Goal: Task Accomplishment & Management: Understand process/instructions

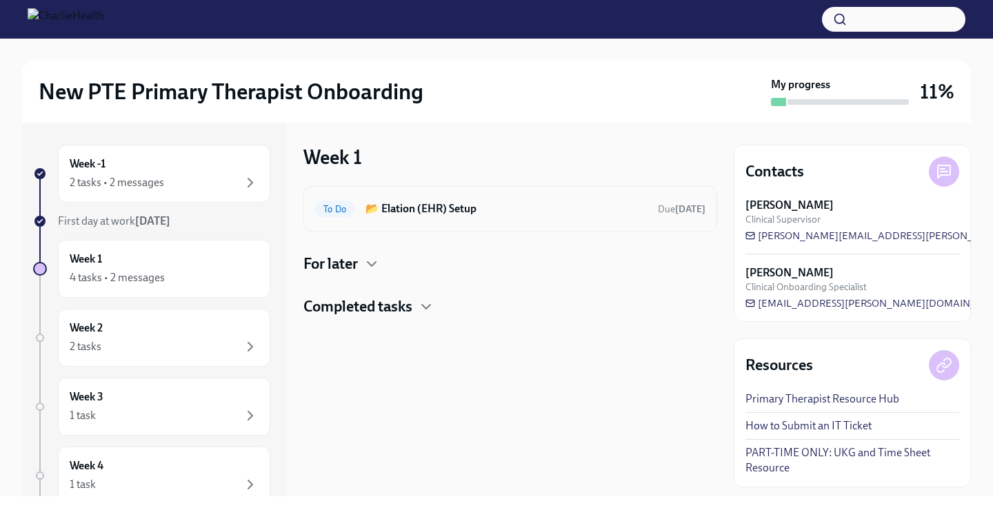
click at [441, 208] on h6 "📂 Elation (EHR) Setup" at bounding box center [506, 208] width 281 height 15
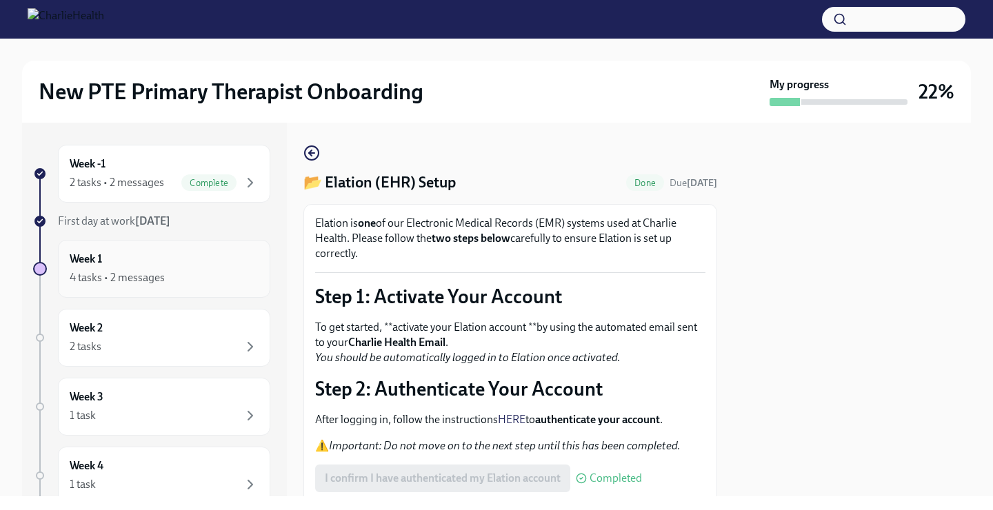
click at [145, 266] on div "Week 1 4 tasks • 2 messages" at bounding box center [164, 269] width 189 height 34
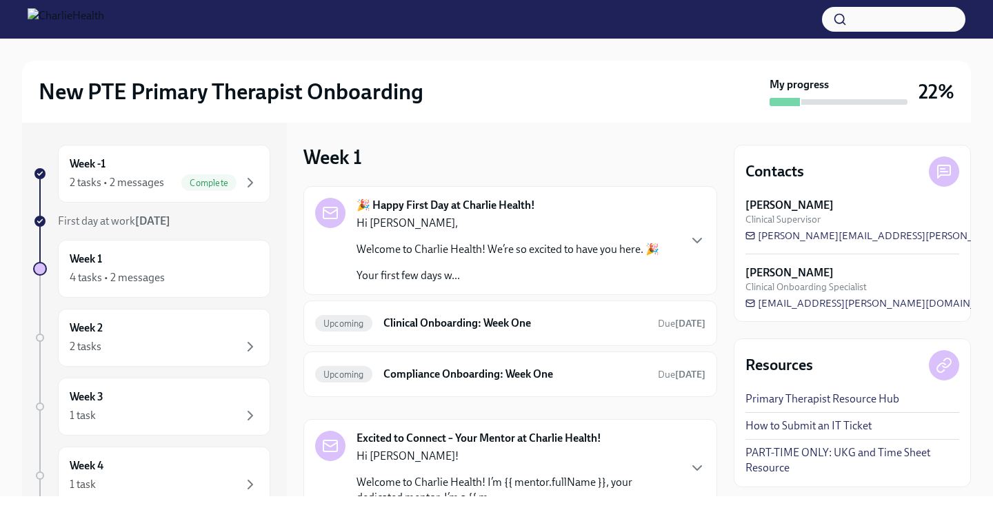
scroll to position [56, 0]
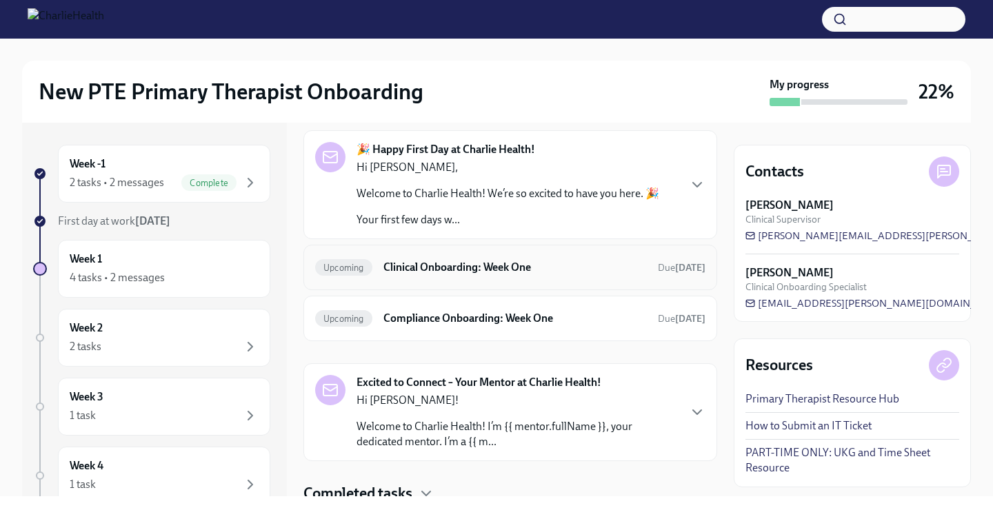
click at [524, 266] on h6 "Clinical Onboarding: Week One" at bounding box center [514, 267] width 263 height 15
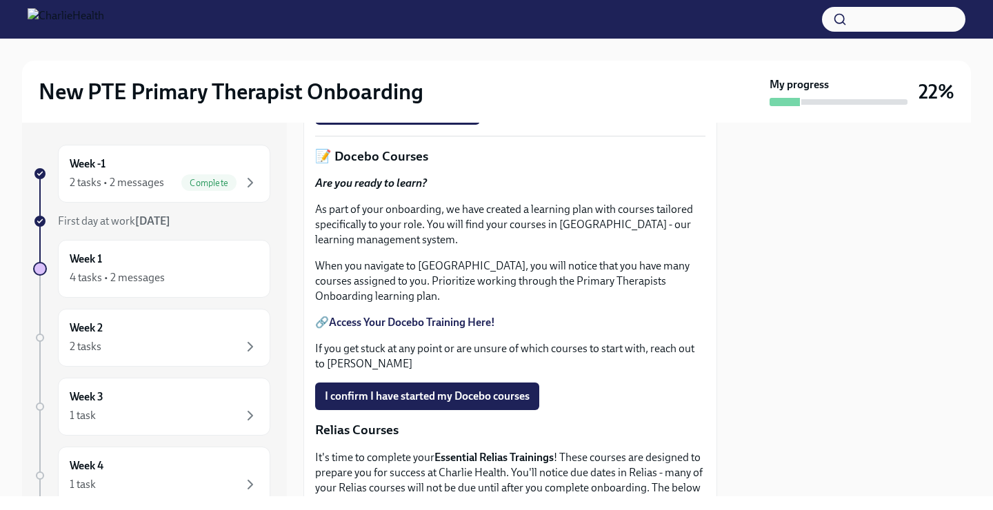
scroll to position [252, 0]
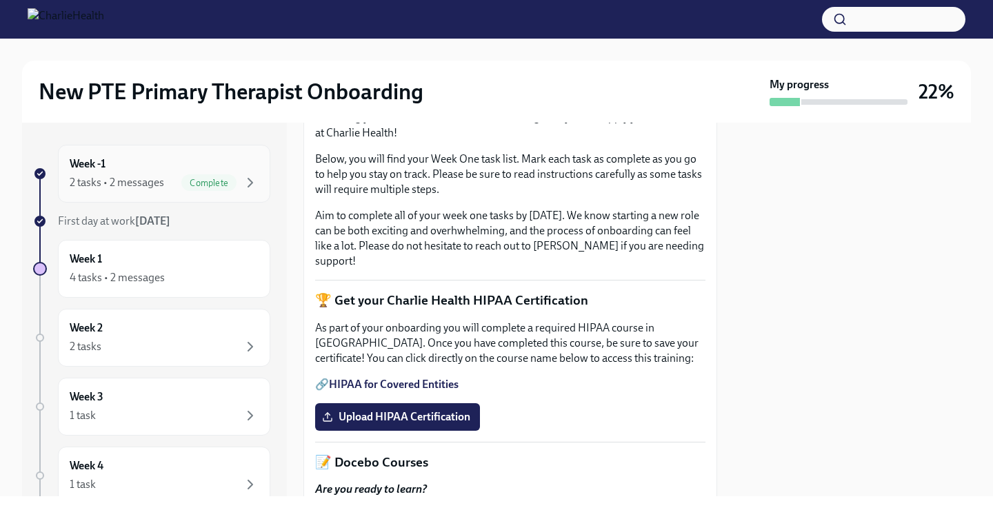
click at [144, 171] on div "Week -1 2 tasks • 2 messages Complete" at bounding box center [164, 174] width 189 height 34
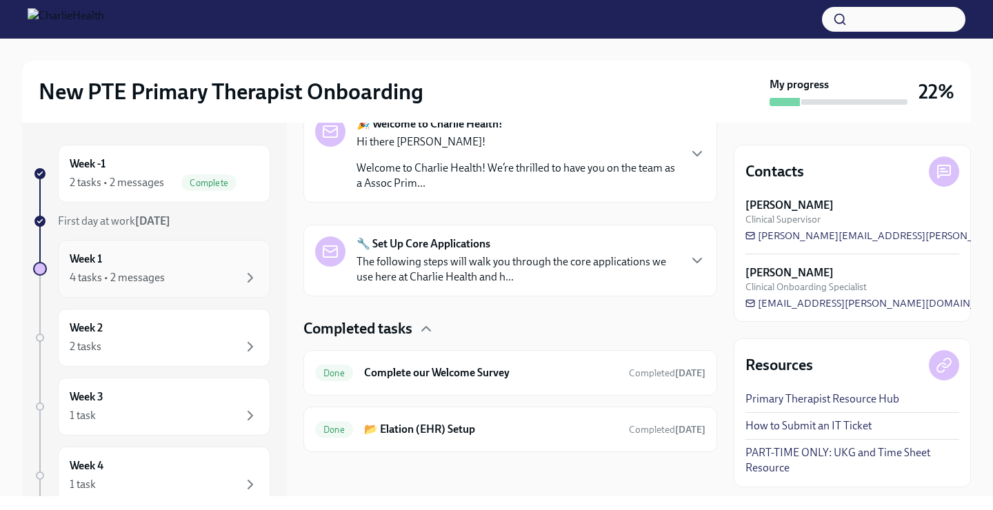
click at [112, 269] on div "Week 1 4 tasks • 2 messages" at bounding box center [164, 269] width 189 height 34
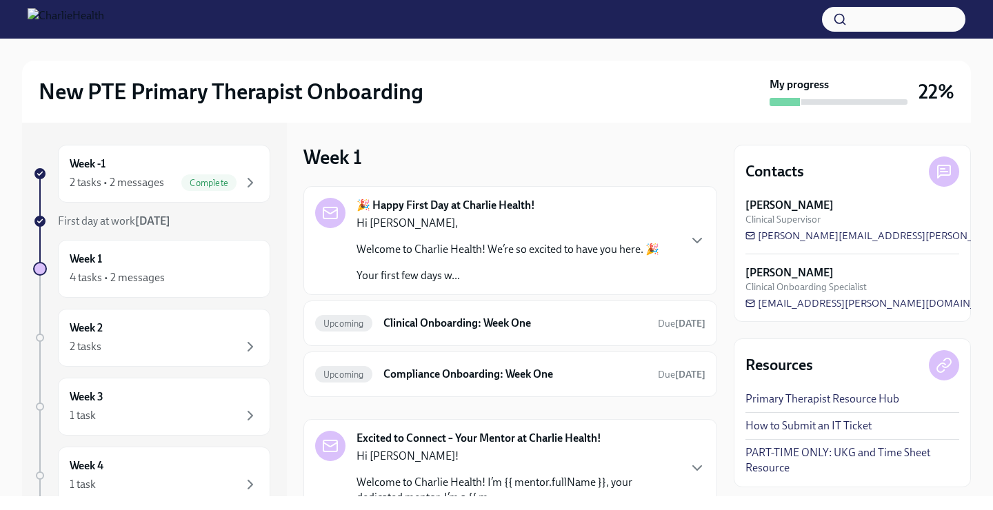
click at [462, 238] on div "Hi Chrissy, Welcome to Charlie Health! We’re so excited to have you here. 🎉 You…" at bounding box center [508, 250] width 303 height 68
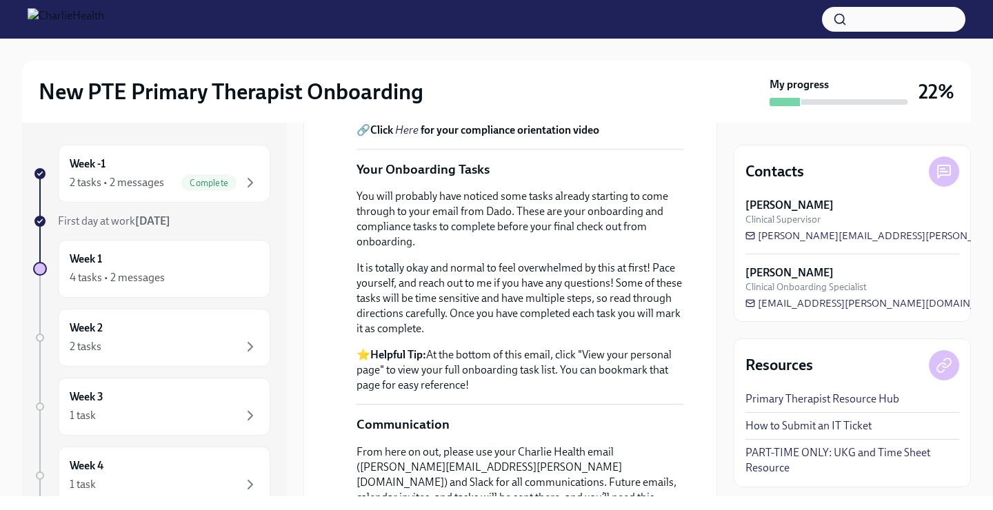
scroll to position [578, 0]
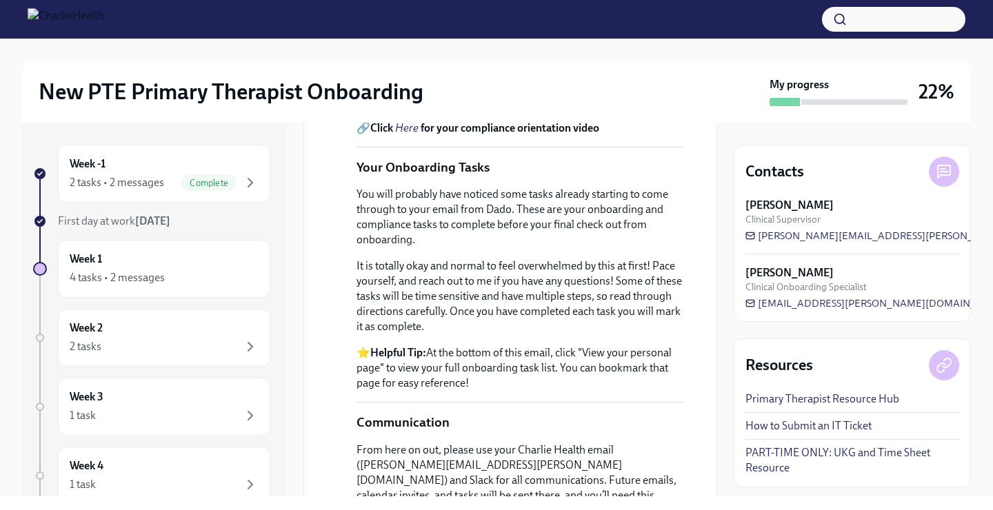
click at [417, 134] on em "Here" at bounding box center [406, 127] width 23 height 13
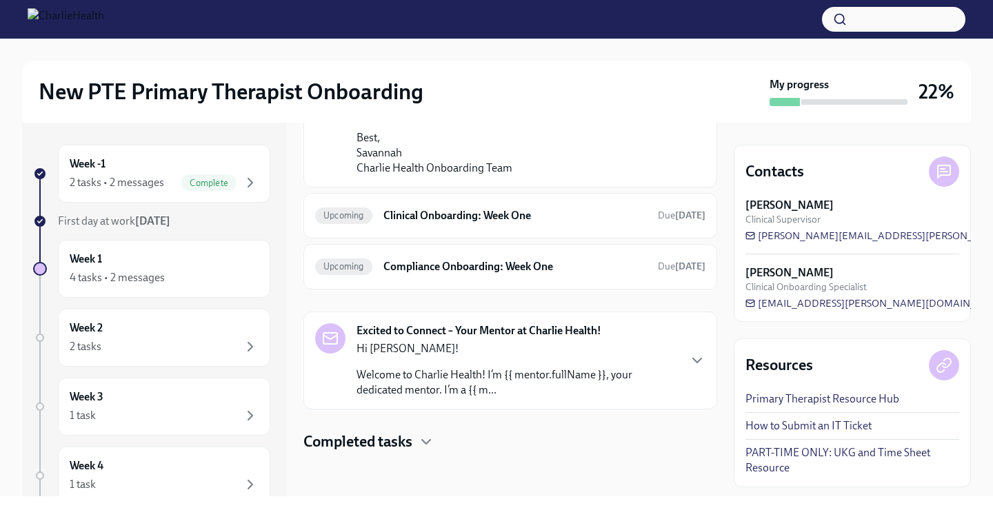
scroll to position [1139, 0]
click at [427, 223] on h6 "Clinical Onboarding: Week One" at bounding box center [514, 215] width 263 height 15
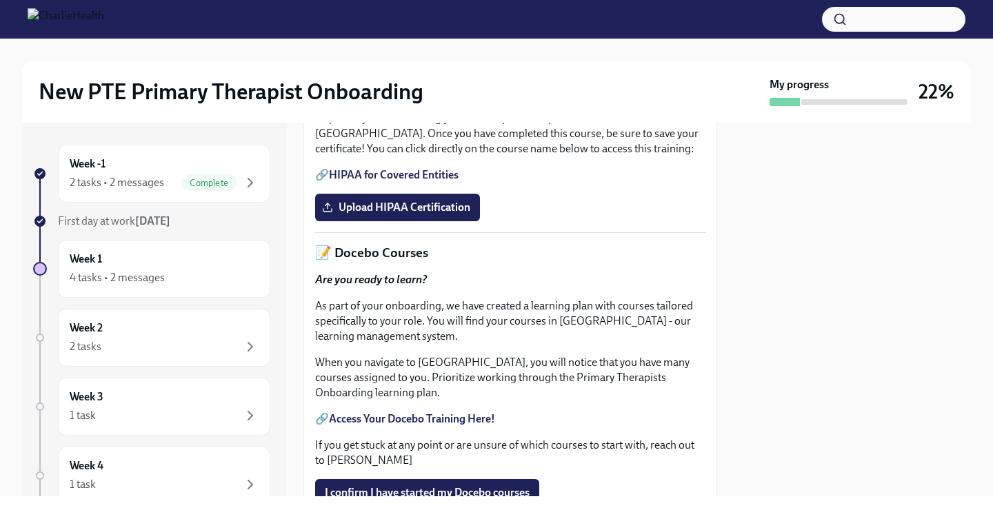
scroll to position [462, 0]
click at [381, 181] on link "HIPAA for Covered Entities" at bounding box center [394, 174] width 130 height 13
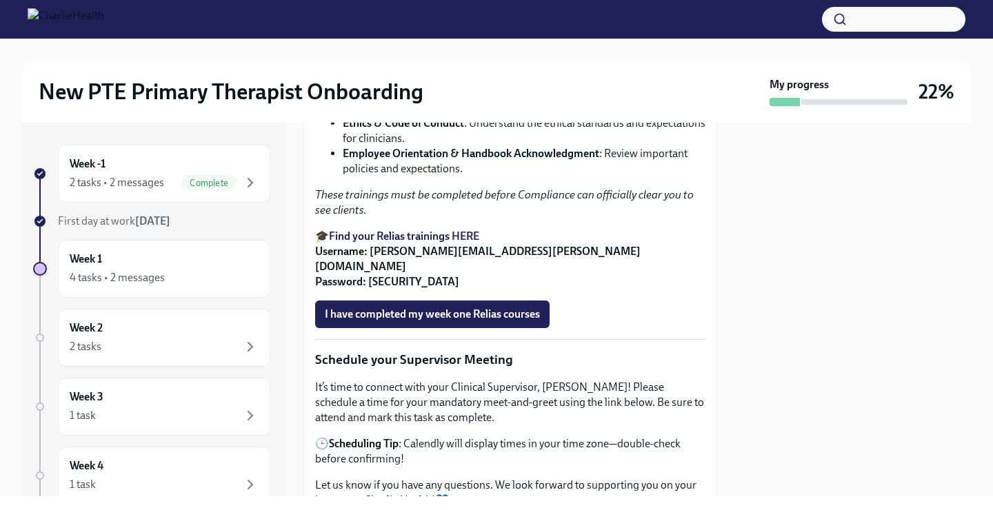
scroll to position [1015, 0]
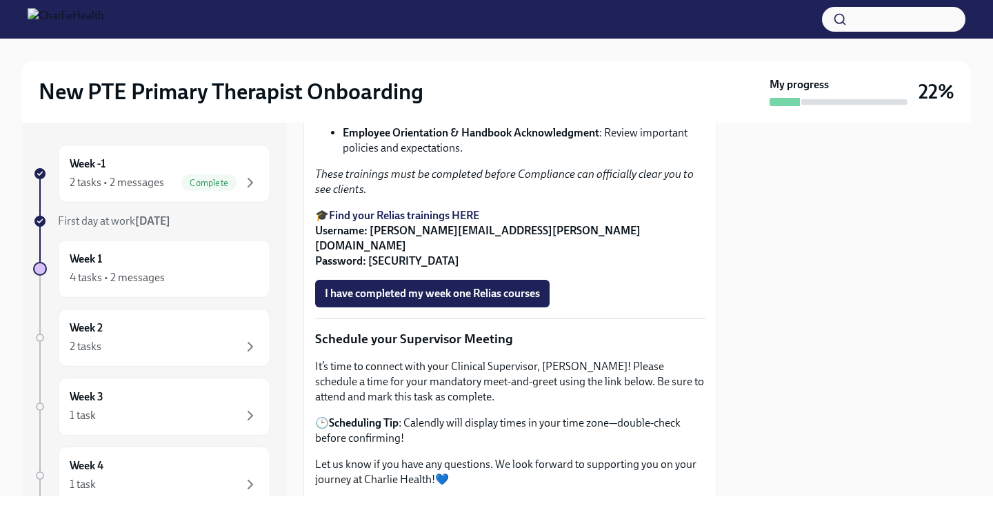
click at [437, 222] on strong "Find your Relias trainings HERE" at bounding box center [404, 215] width 150 height 13
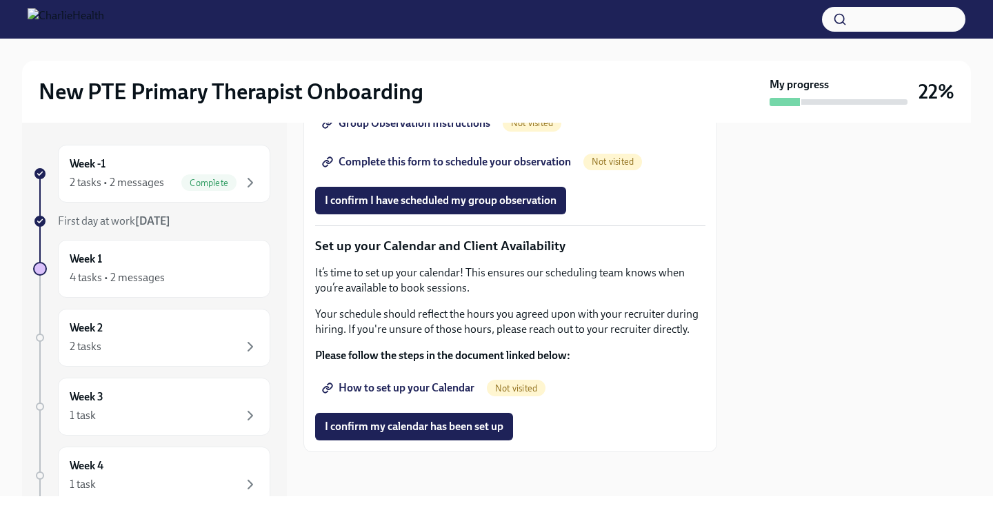
scroll to position [2227, 0]
click at [174, 344] on div "2 tasks" at bounding box center [164, 347] width 189 height 17
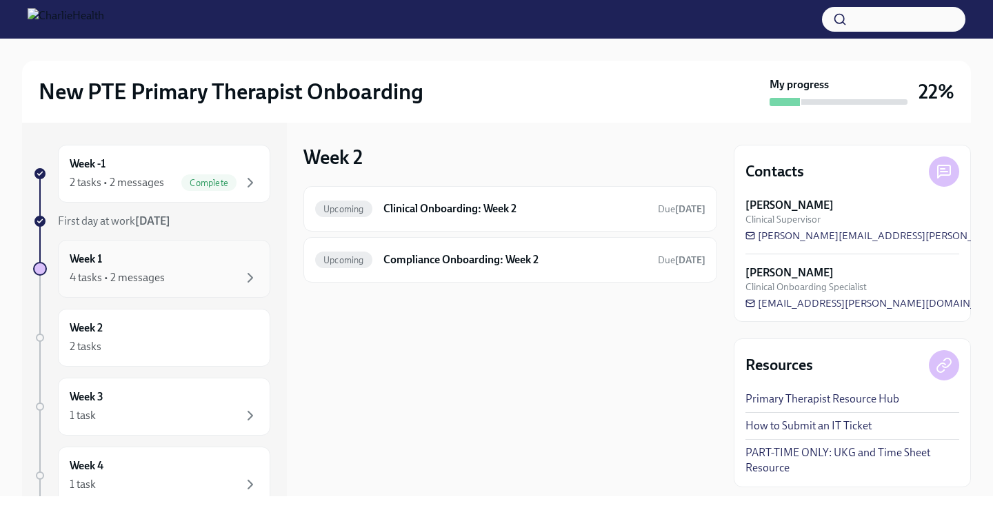
click at [145, 259] on div "Week 1 4 tasks • 2 messages" at bounding box center [164, 269] width 189 height 34
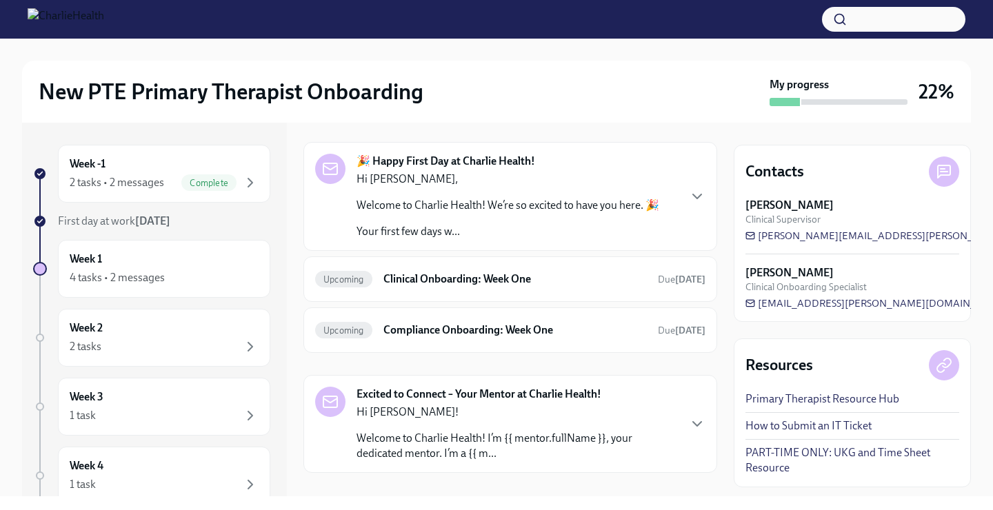
scroll to position [62, 0]
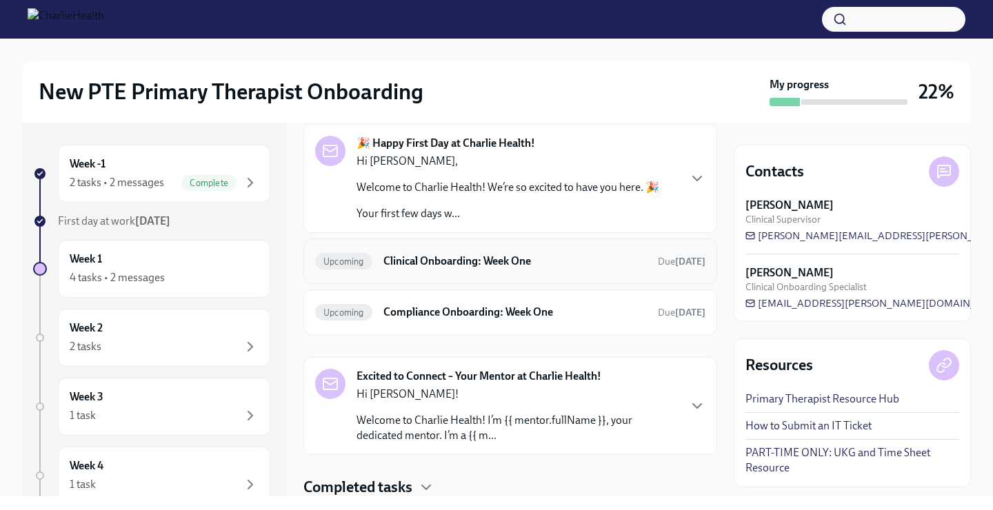
click at [437, 257] on h6 "Clinical Onboarding: Week One" at bounding box center [514, 261] width 263 height 15
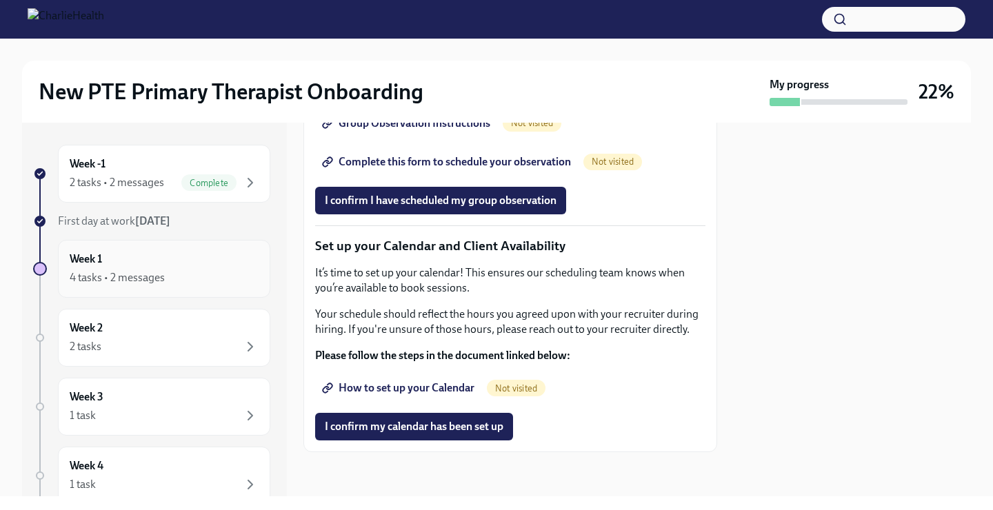
click at [95, 266] on h6 "Week 1" at bounding box center [86, 259] width 32 height 15
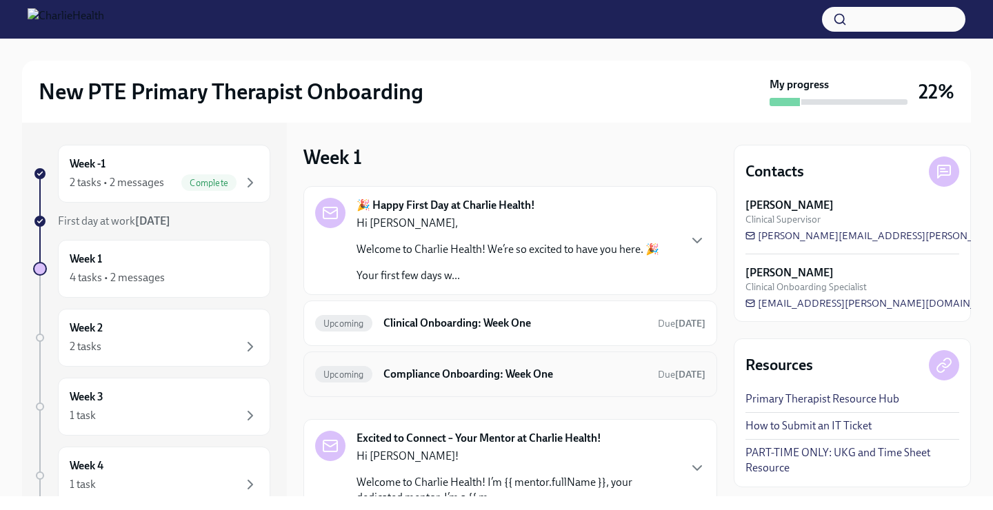
click at [419, 371] on h6 "Compliance Onboarding: Week One" at bounding box center [514, 374] width 263 height 15
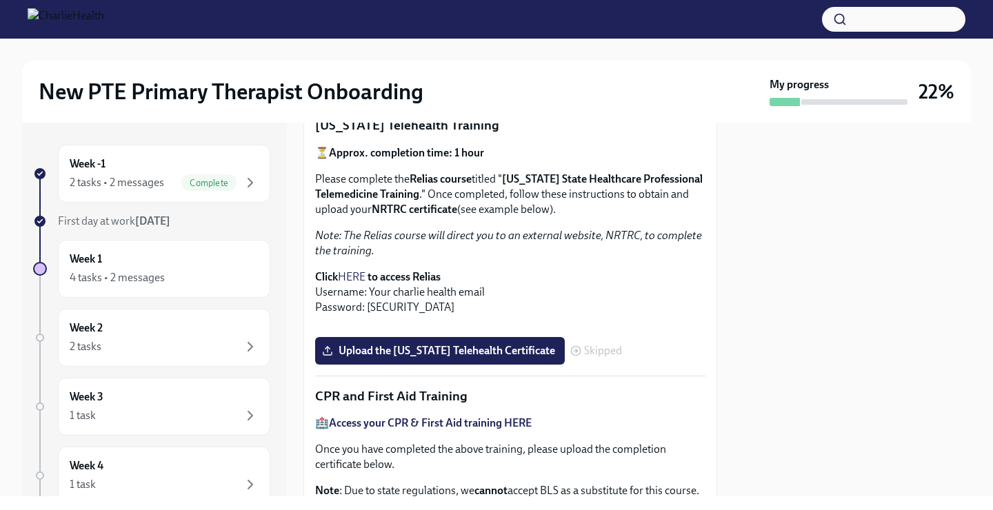
scroll to position [314, 0]
click at [353, 275] on link "HERE" at bounding box center [352, 276] width 28 height 13
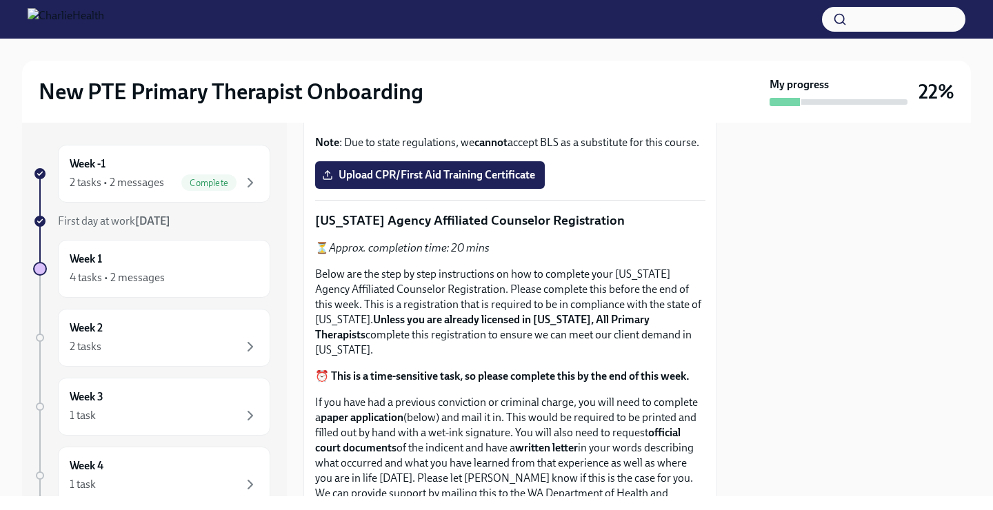
scroll to position [666, 0]
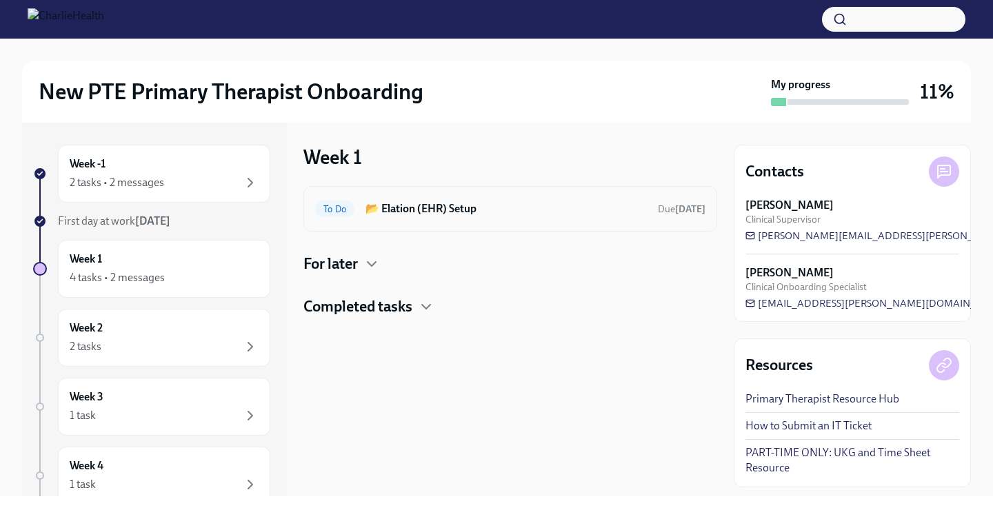
click at [444, 222] on div "To Do 📂 Elation (EHR) Setup Due in 4 days" at bounding box center [510, 209] width 414 height 46
click at [451, 211] on h6 "📂 Elation (EHR) Setup" at bounding box center [506, 208] width 281 height 15
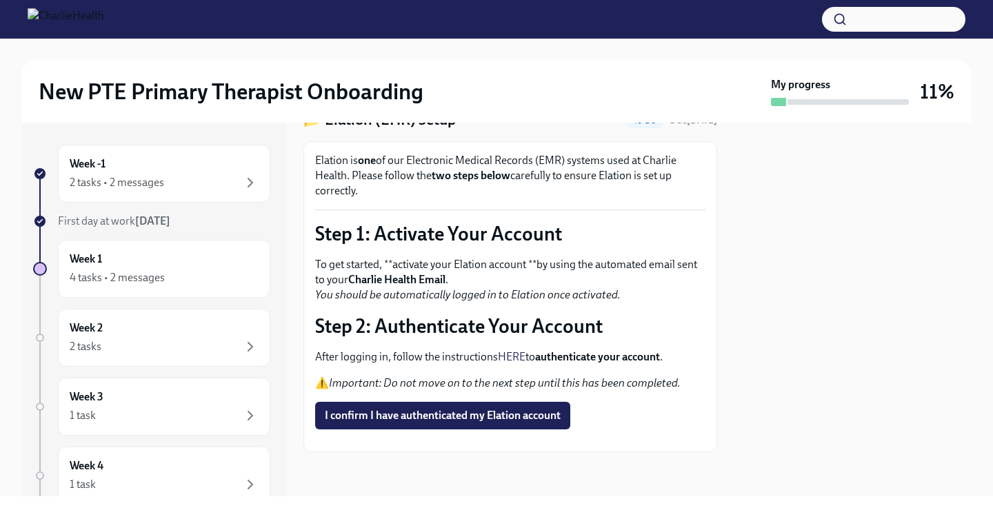
scroll to position [93, 0]
click at [429, 409] on span "I confirm I have authenticated my Elation account" at bounding box center [443, 416] width 236 height 14
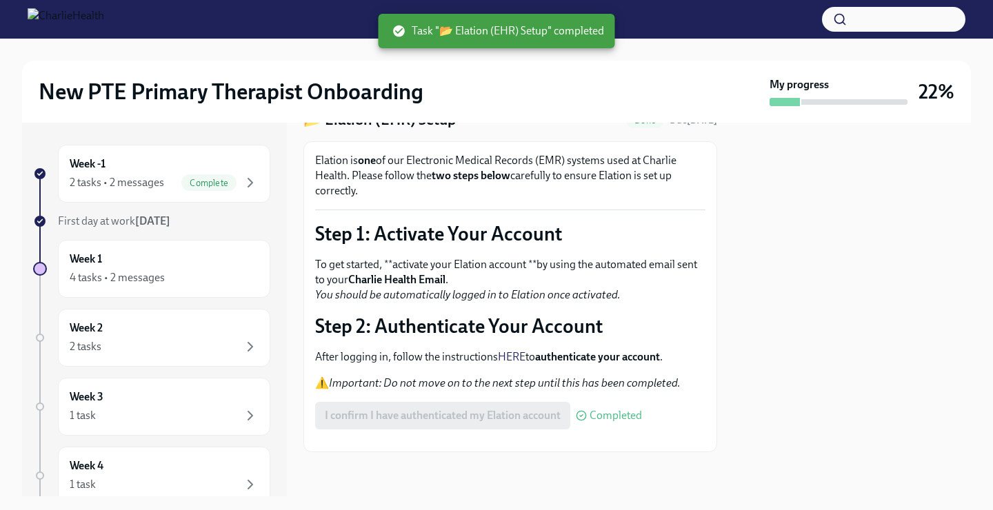
click at [477, 441] on button "Zoom image" at bounding box center [510, 441] width 390 height 0
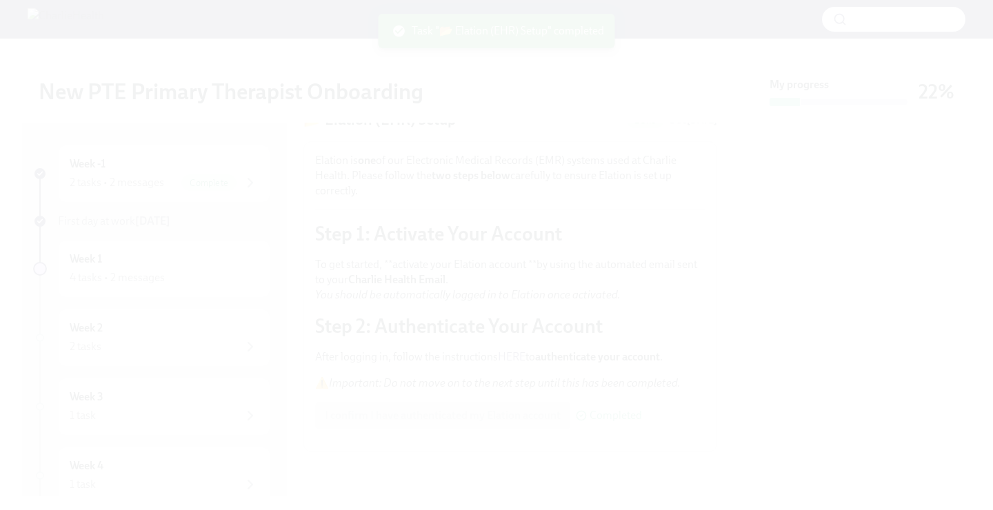
click at [506, 282] on button "Unzoom image" at bounding box center [496, 255] width 993 height 510
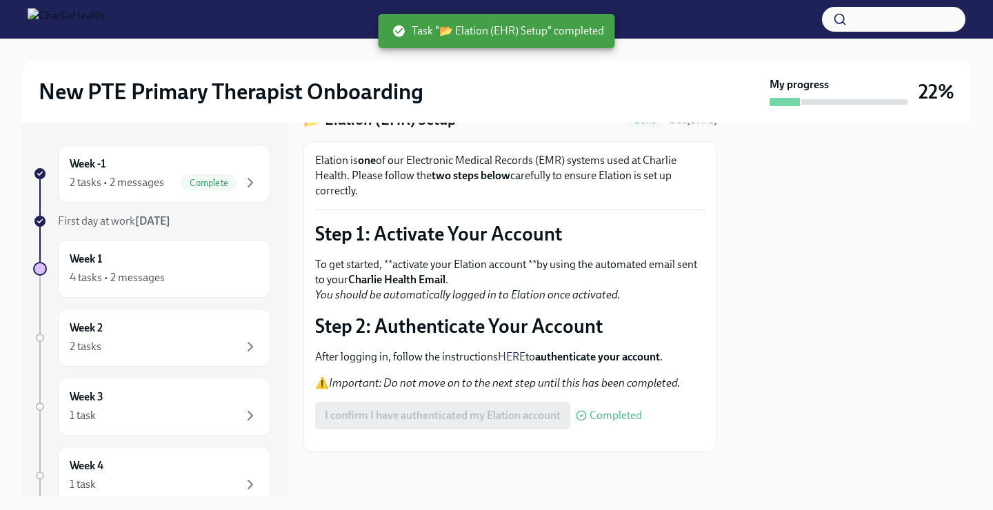
scroll to position [0, 0]
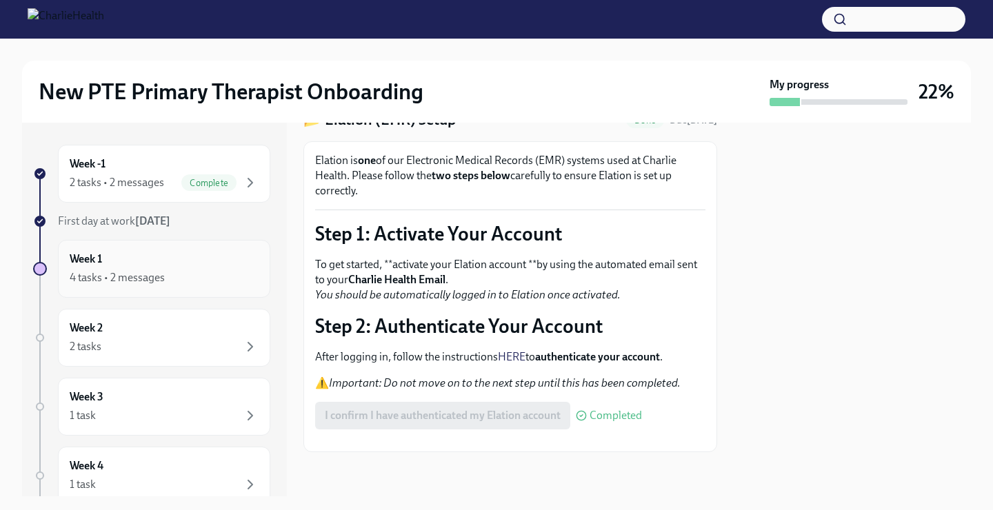
click at [151, 274] on div "4 tasks • 2 messages" at bounding box center [117, 277] width 95 height 15
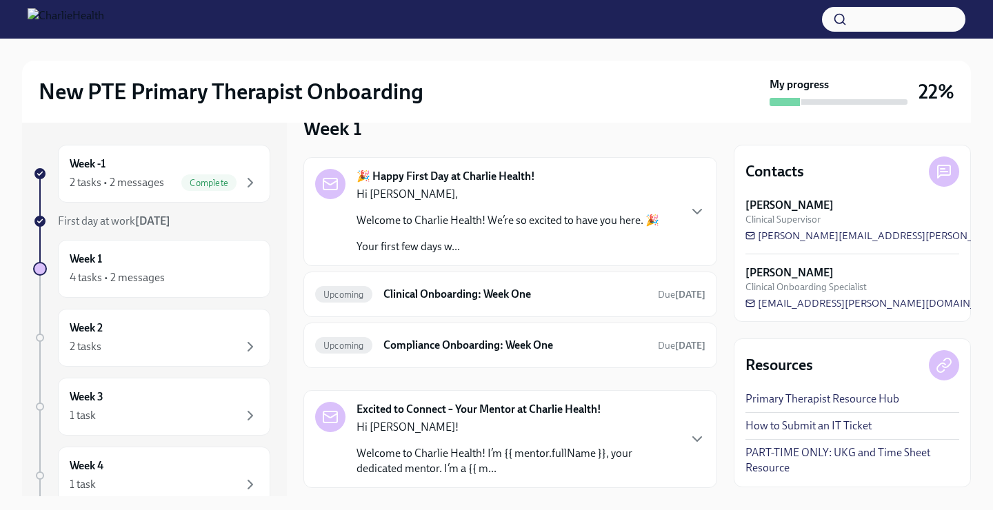
scroll to position [30, 0]
click at [456, 301] on div "Upcoming Clinical Onboarding: Week One Due in 5 days" at bounding box center [510, 294] width 390 height 22
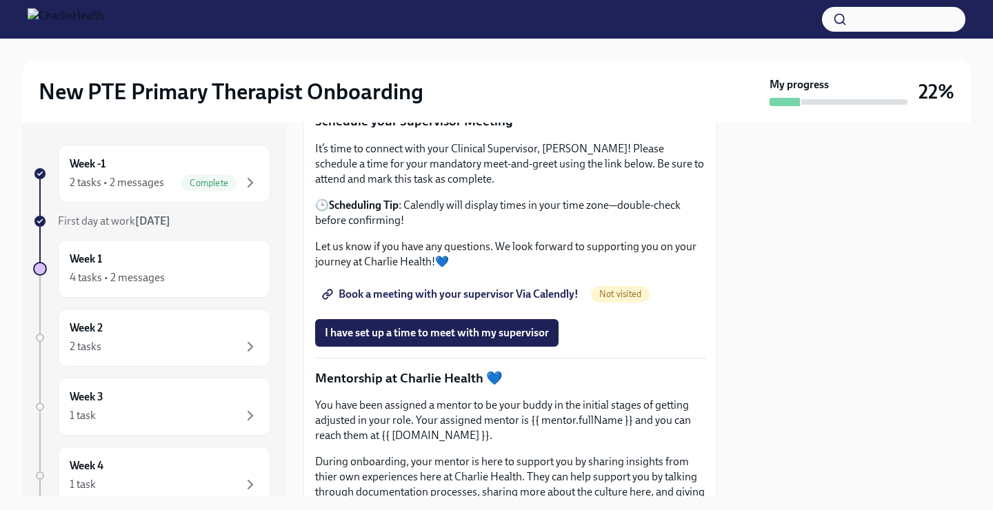
scroll to position [1236, 0]
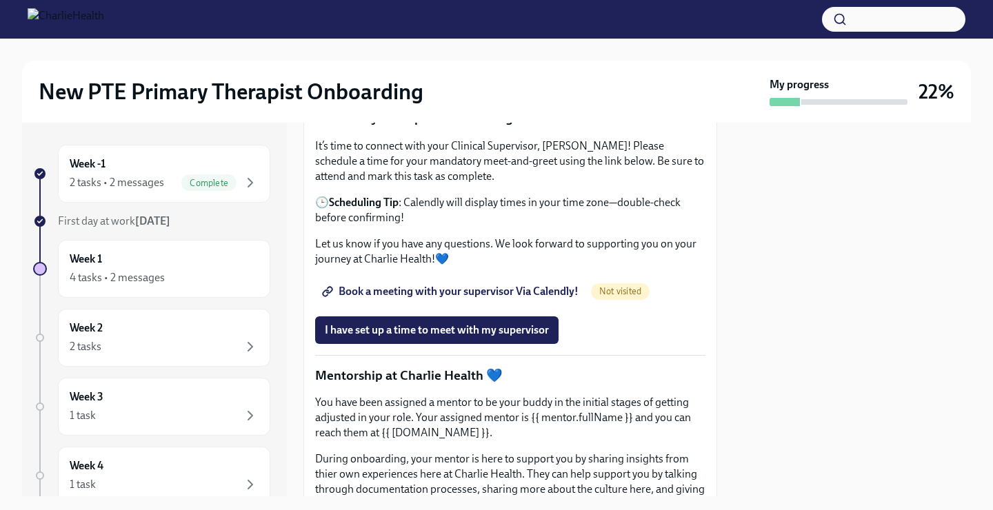
click at [415, 299] on span "Book a meeting with your supervisor Via Calendly!" at bounding box center [452, 292] width 254 height 14
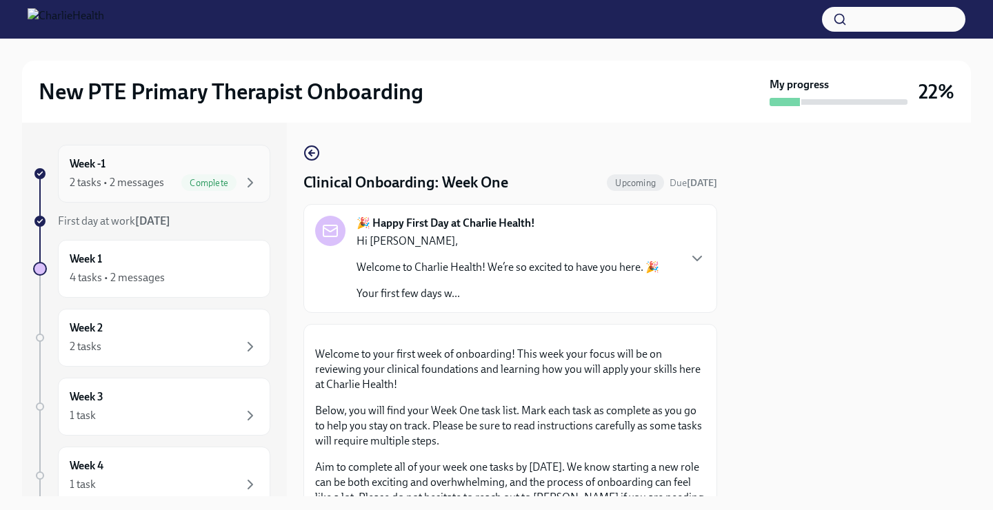
scroll to position [0, 0]
click at [157, 285] on div "4 tasks • 2 messages" at bounding box center [117, 277] width 95 height 15
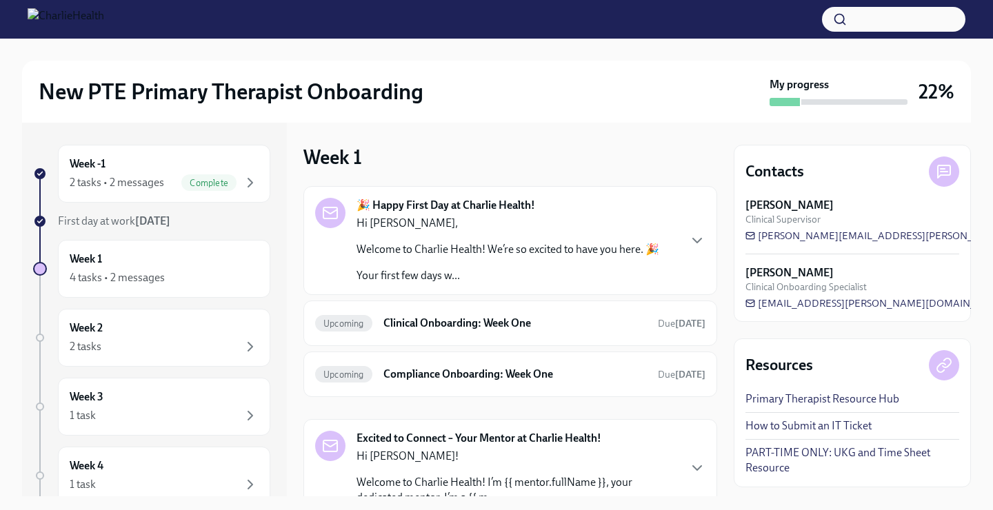
click at [470, 195] on div "🎉 Happy First Day at Charlie Health! Hi Chrissy, Welcome to Charlie Health! We’…" at bounding box center [510, 240] width 414 height 109
click at [509, 227] on p "Hi [PERSON_NAME]," at bounding box center [508, 223] width 303 height 15
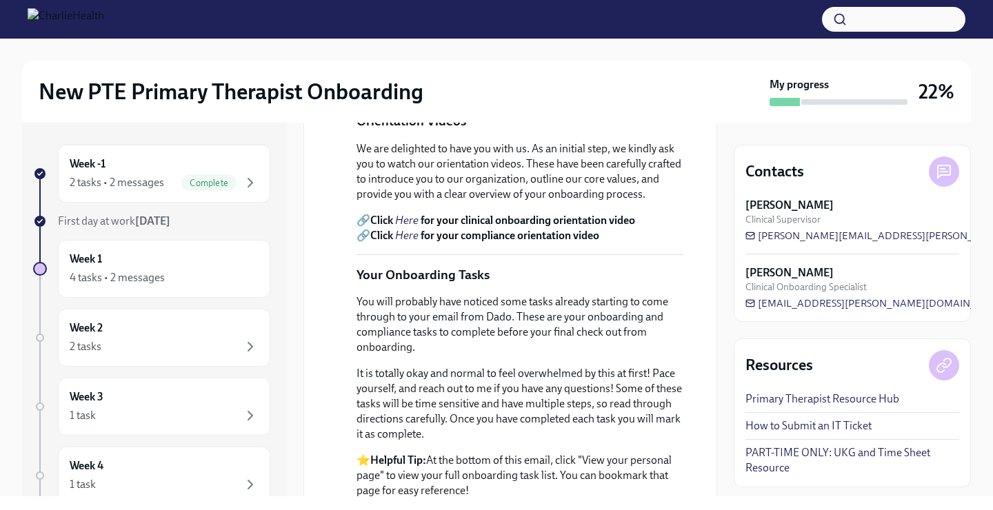
scroll to position [473, 0]
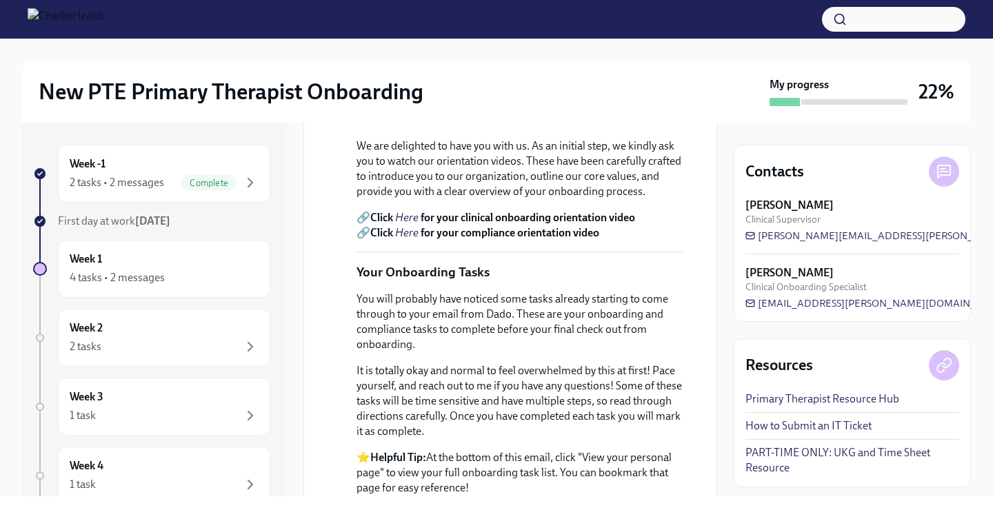
click at [411, 224] on em "Here" at bounding box center [406, 217] width 23 height 13
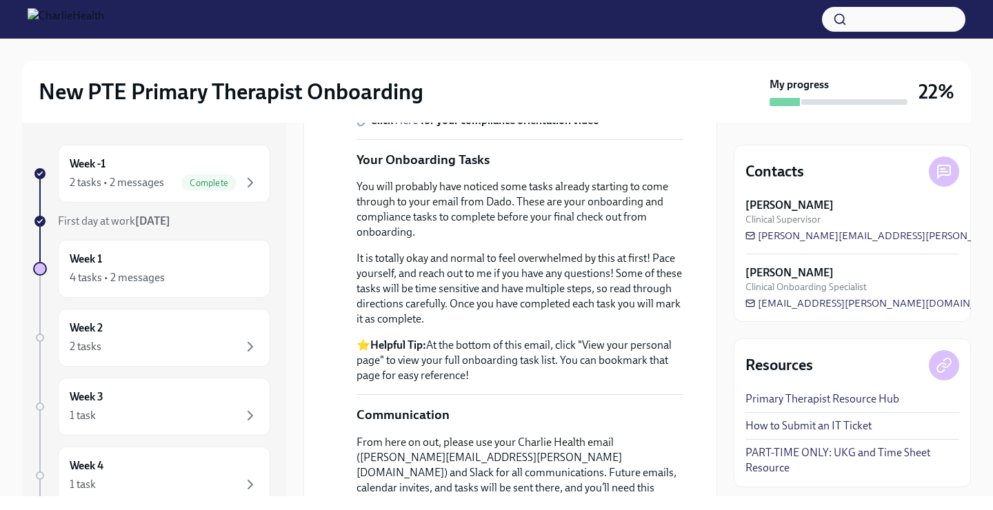
scroll to position [586, 0]
click at [629, 6] on div at bounding box center [496, 19] width 993 height 39
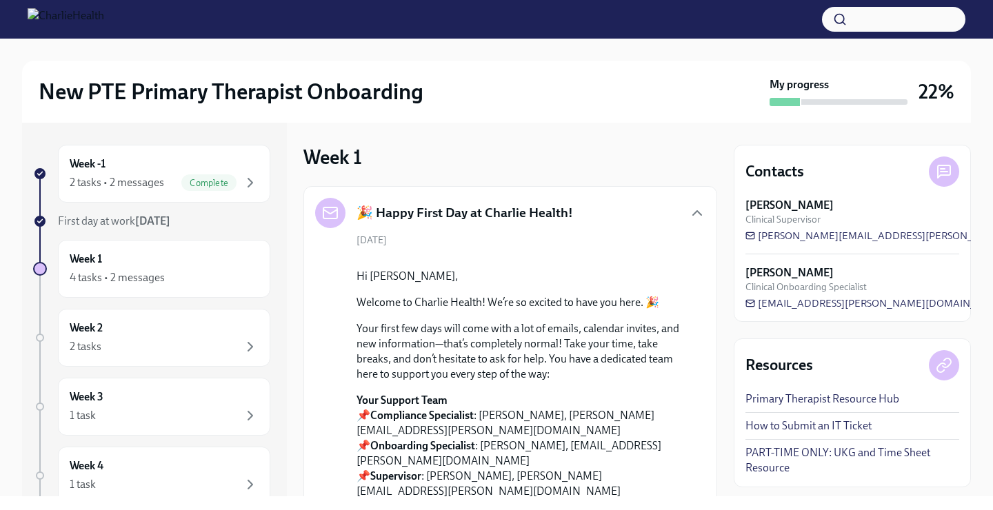
scroll to position [0, 0]
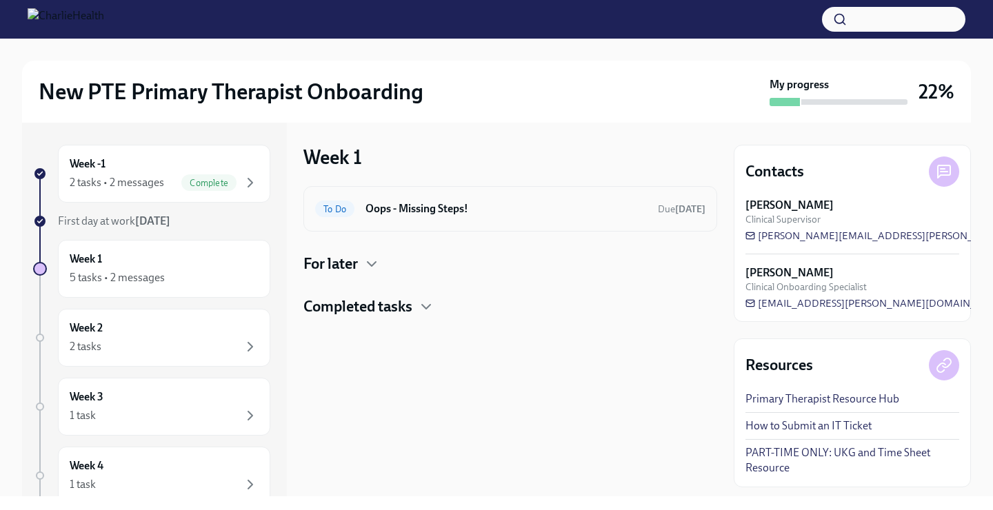
click at [454, 203] on h6 "Oops - Missing Steps!" at bounding box center [506, 208] width 281 height 15
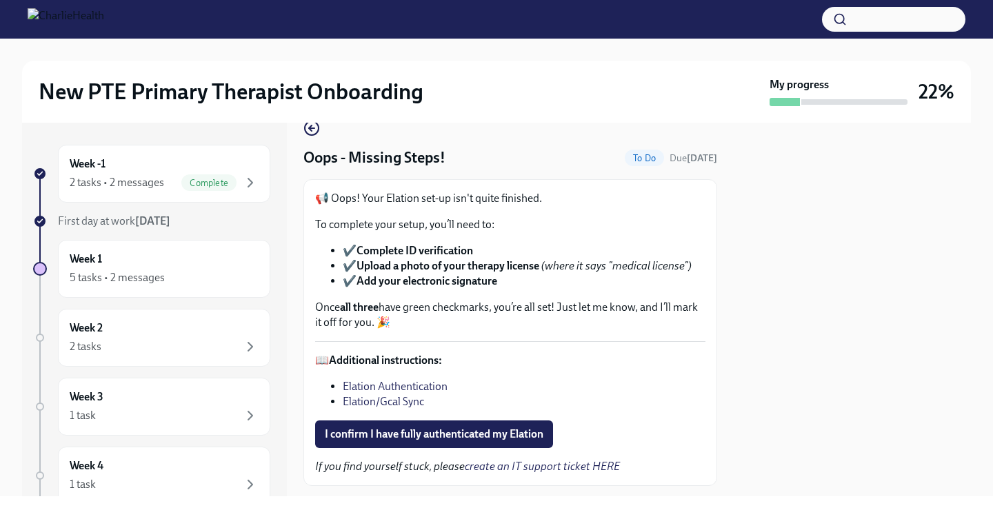
scroll to position [59, 0]
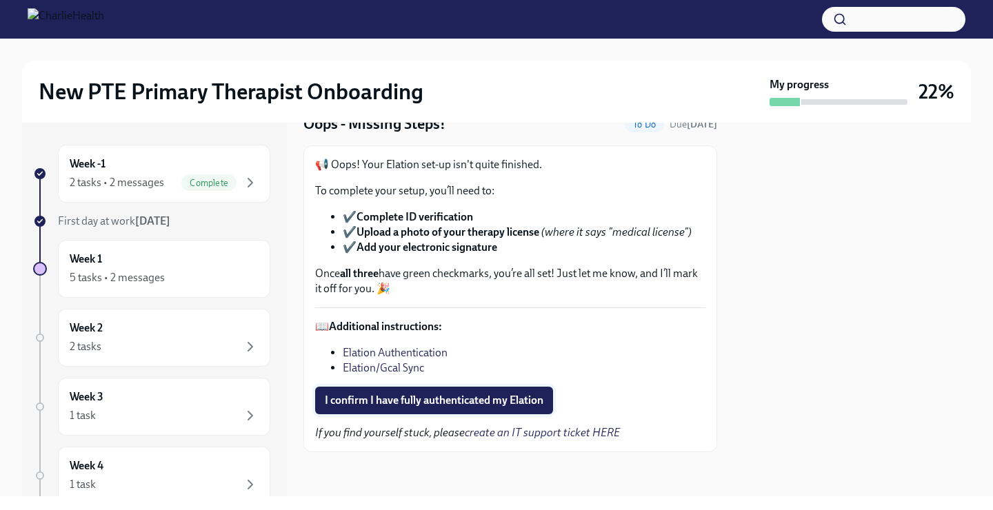
click at [438, 394] on span "I confirm I have fully authenticated my Elation" at bounding box center [434, 401] width 219 height 14
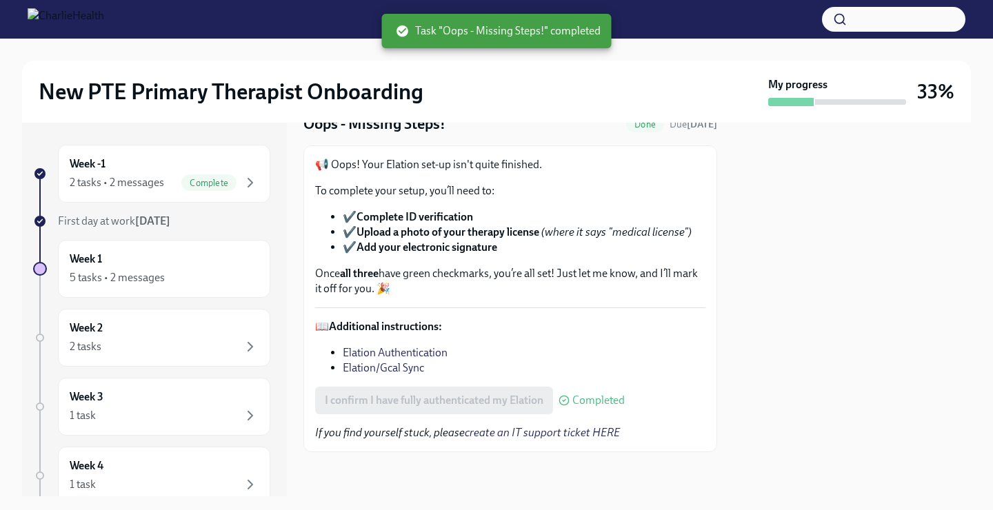
scroll to position [0, 0]
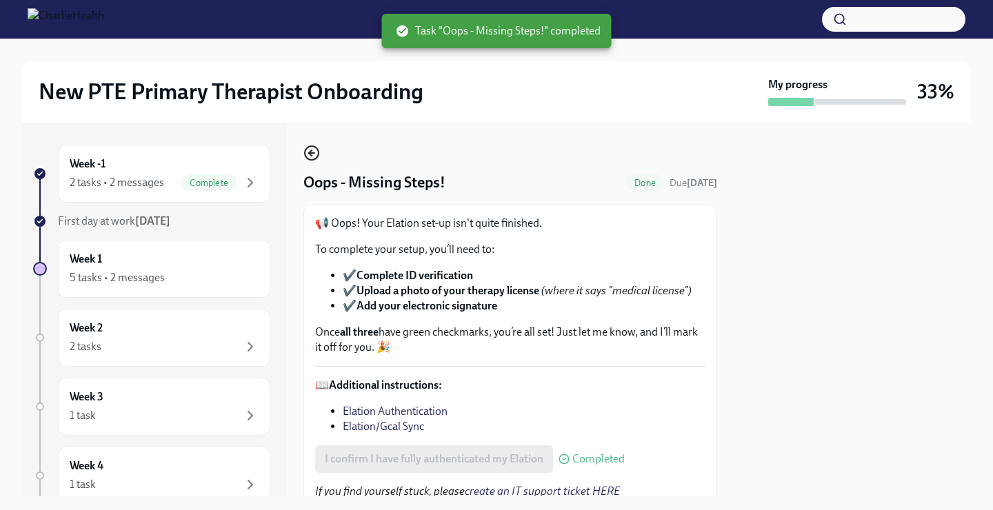
click at [311, 152] on icon "button" at bounding box center [310, 153] width 3 height 6
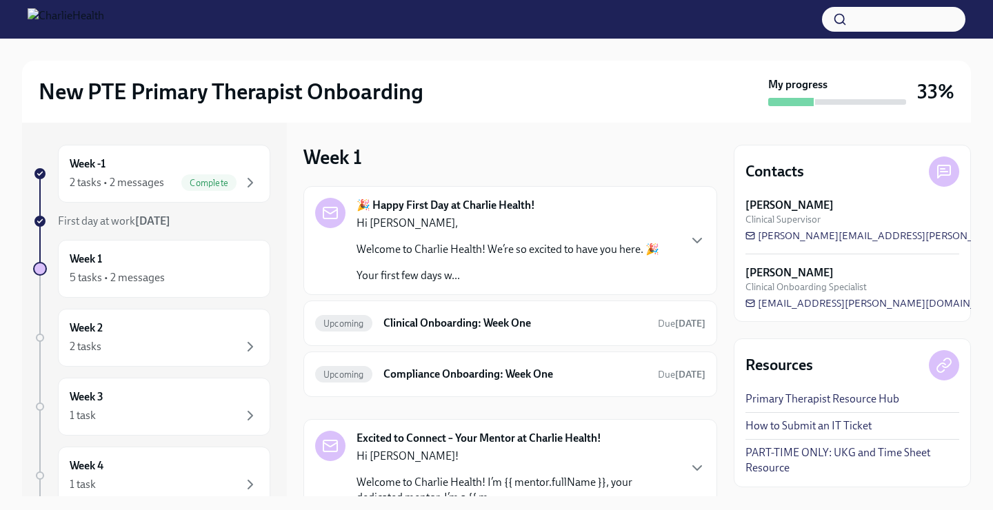
scroll to position [108, 0]
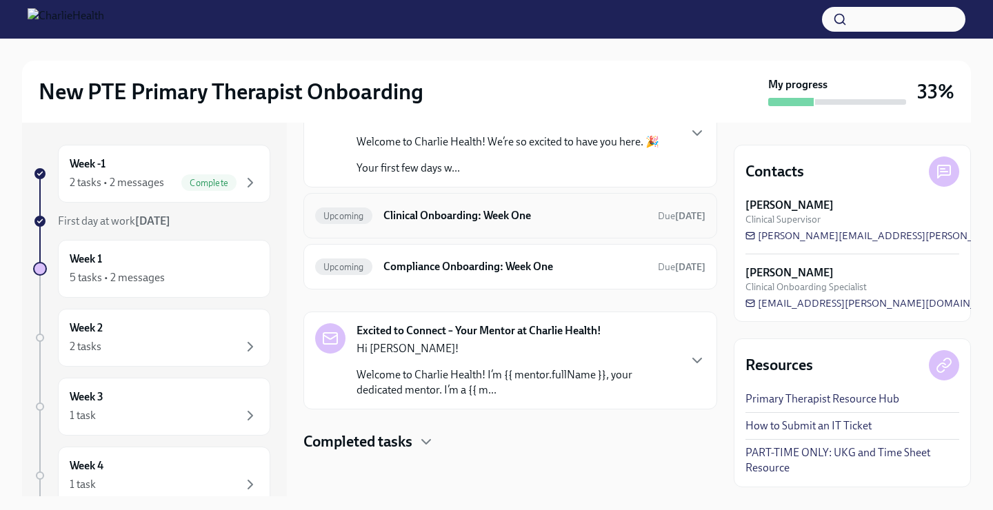
click at [447, 216] on h6 "Clinical Onboarding: Week One" at bounding box center [514, 215] width 263 height 15
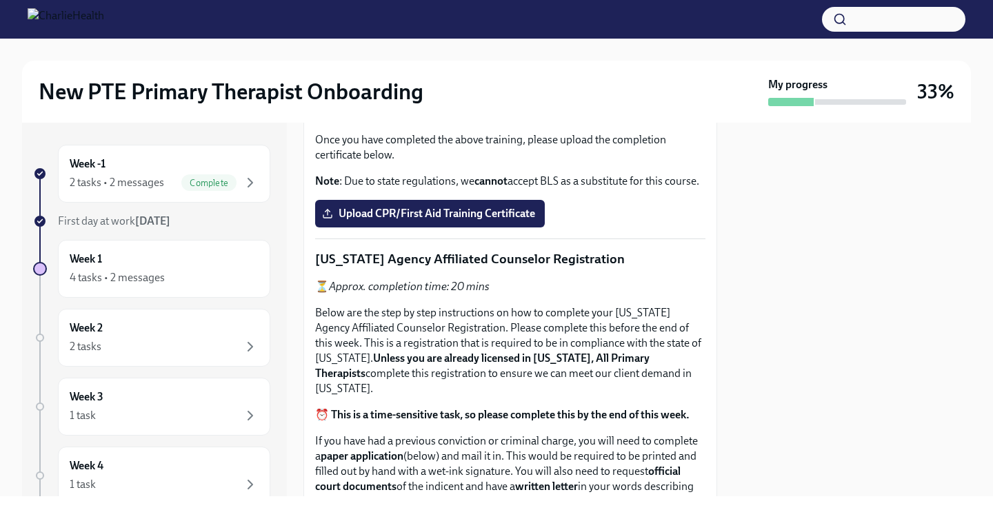
scroll to position [729, 0]
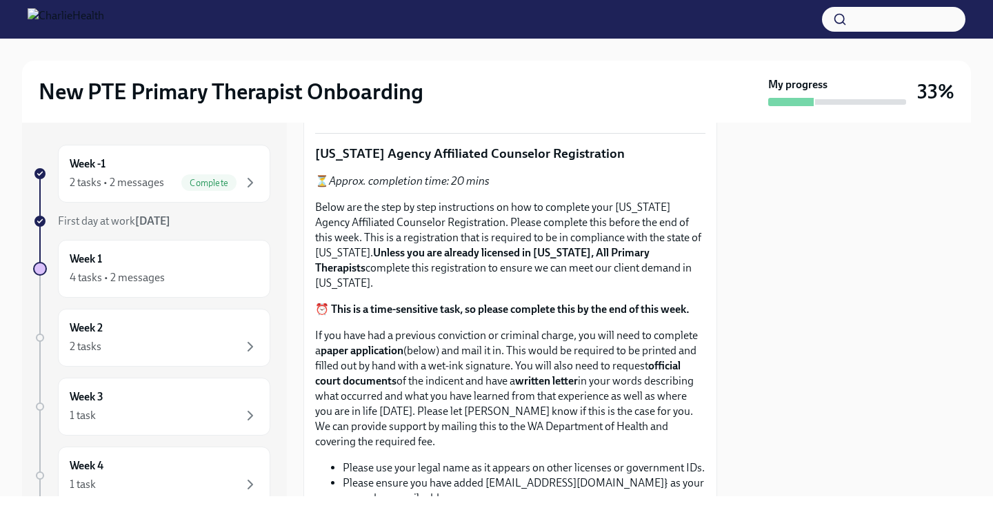
click at [454, 14] on strong "Access your CPR & First Aid training HERE" at bounding box center [430, 7] width 203 height 13
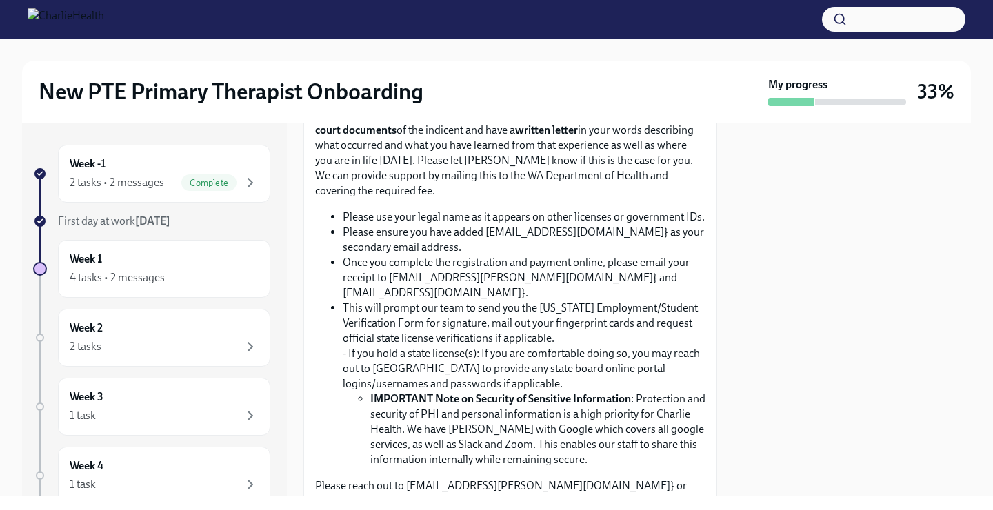
scroll to position [977, 0]
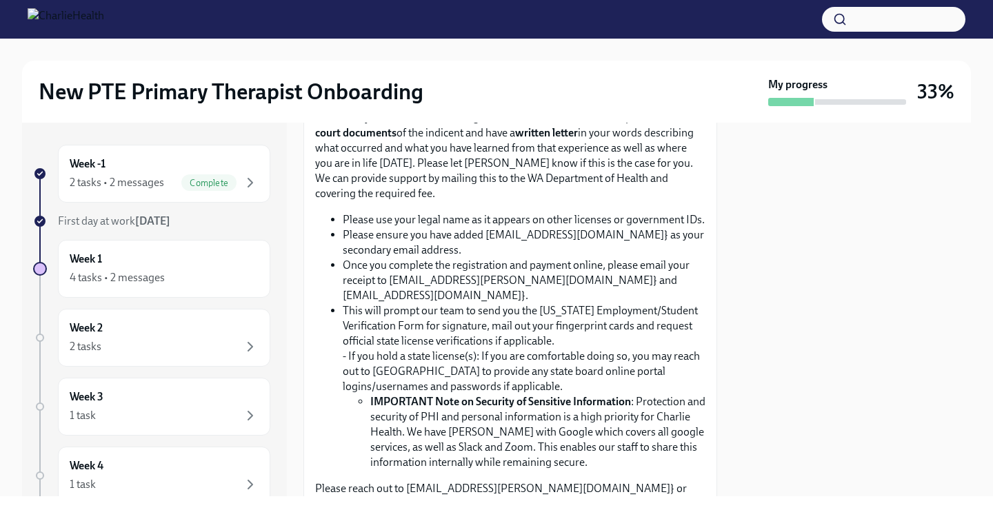
click at [148, 5] on div at bounding box center [496, 19] width 993 height 39
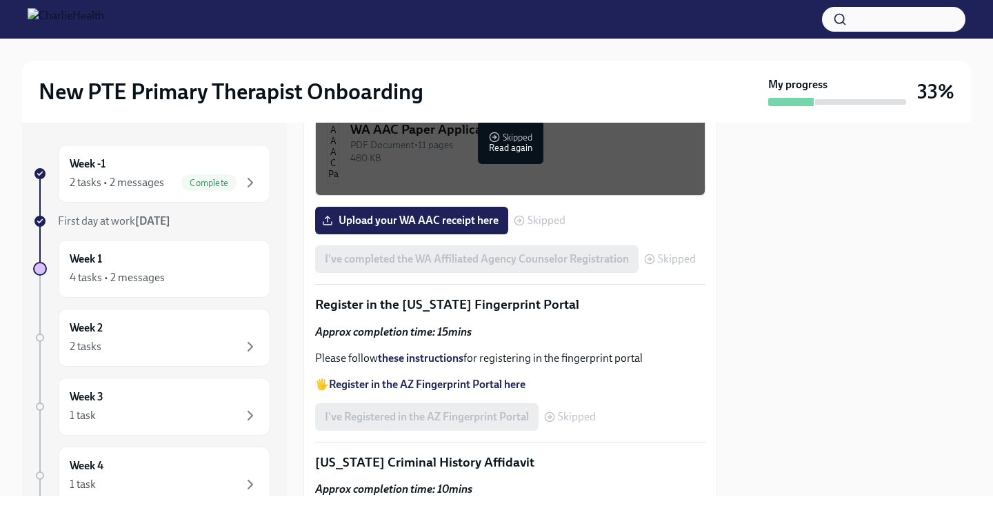
scroll to position [1603, 0]
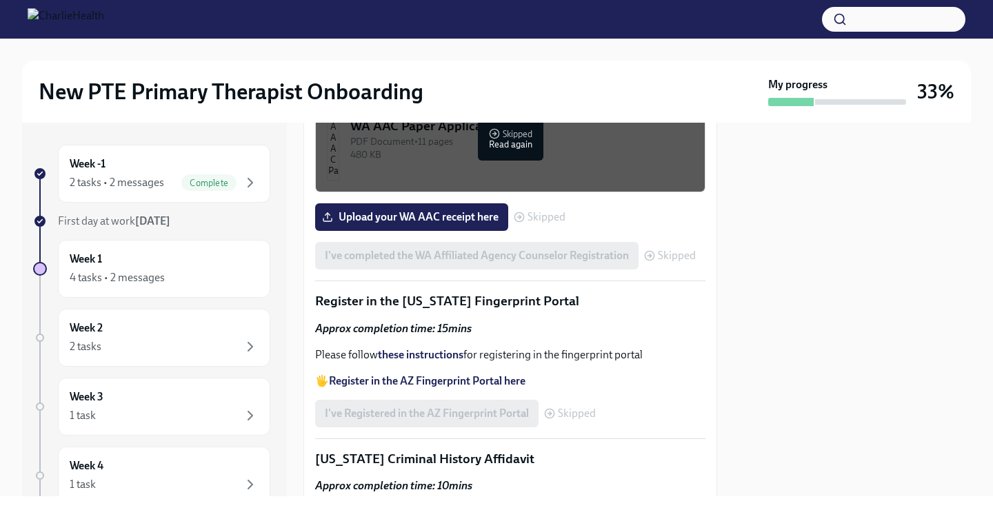
click at [499, 31] on div "PDF Document • 6 pages" at bounding box center [521, 24] width 343 height 13
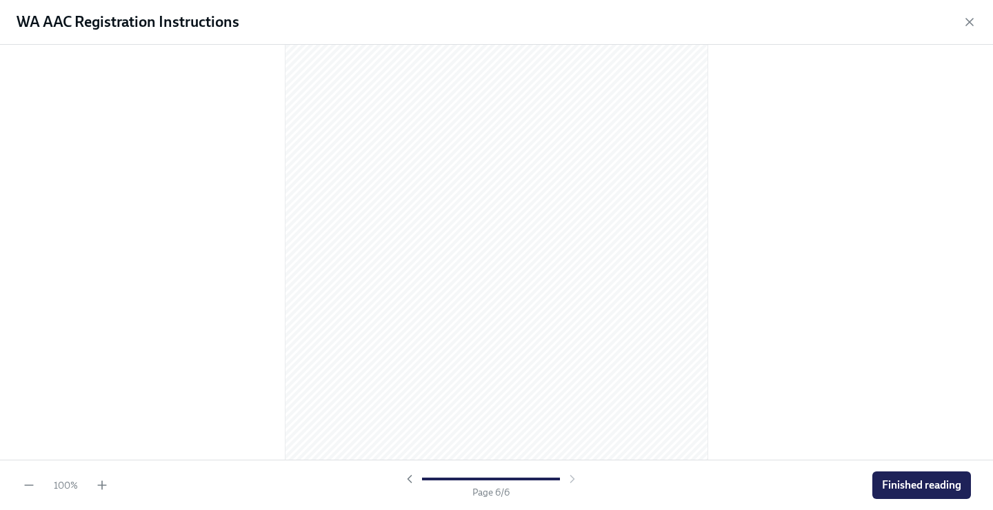
scroll to position [2945, 0]
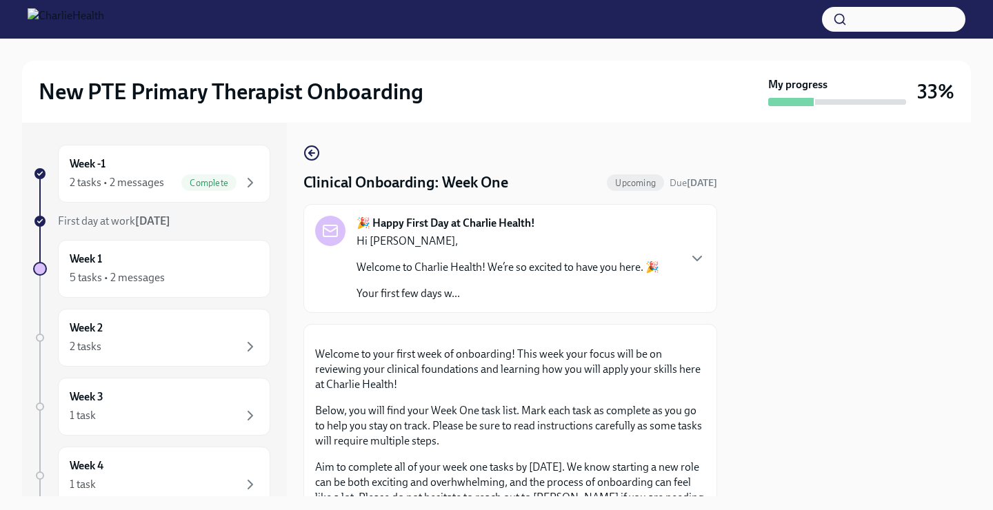
click at [762, 1] on div at bounding box center [496, 19] width 993 height 39
click at [469, 252] on div "Hi [PERSON_NAME], Welcome to Charlie Health! We’re so excited to have you here.…" at bounding box center [508, 268] width 303 height 68
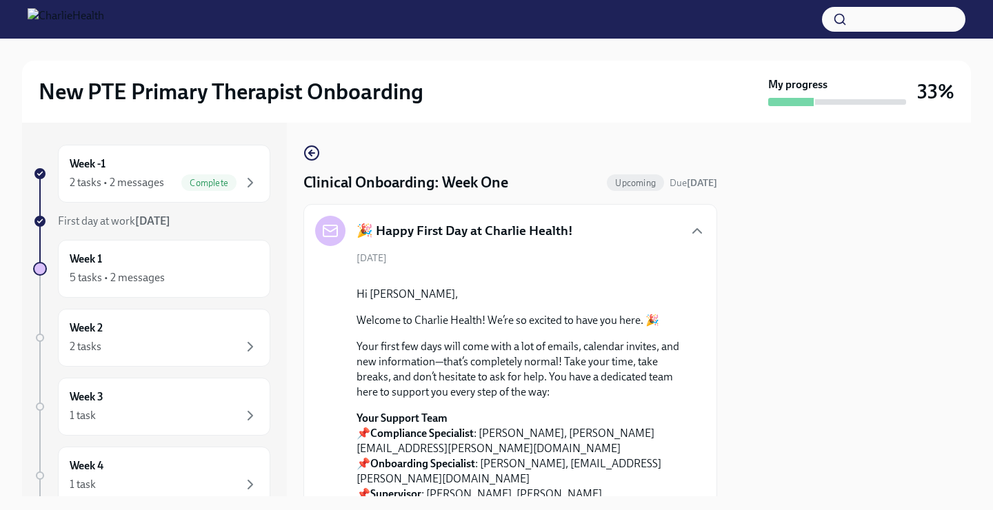
click at [686, 221] on div "🎉 Happy First Day at Charlie Health!" at bounding box center [510, 231] width 390 height 30
click at [689, 232] on icon "button" at bounding box center [697, 231] width 17 height 17
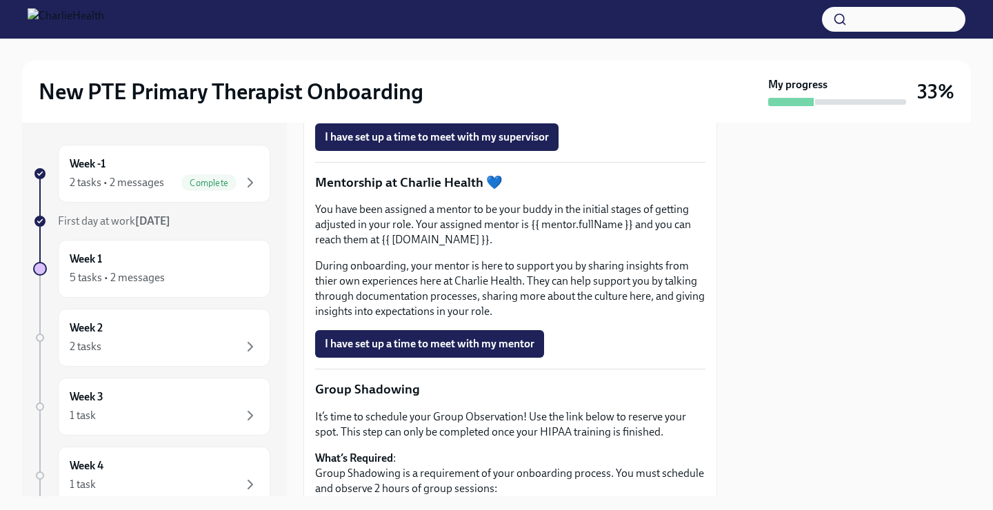
scroll to position [1210, 0]
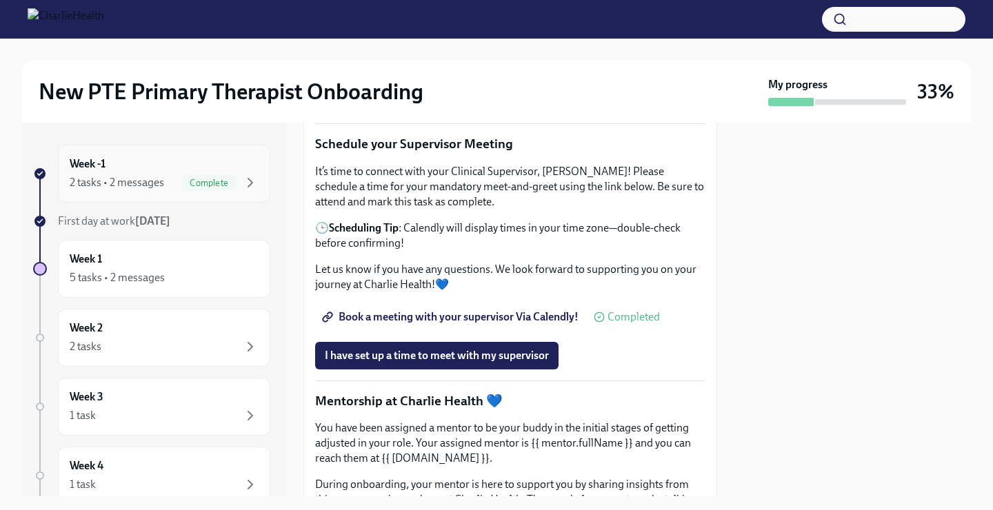
click at [136, 192] on div "Week -1 2 tasks • 2 messages Complete" at bounding box center [164, 174] width 212 height 58
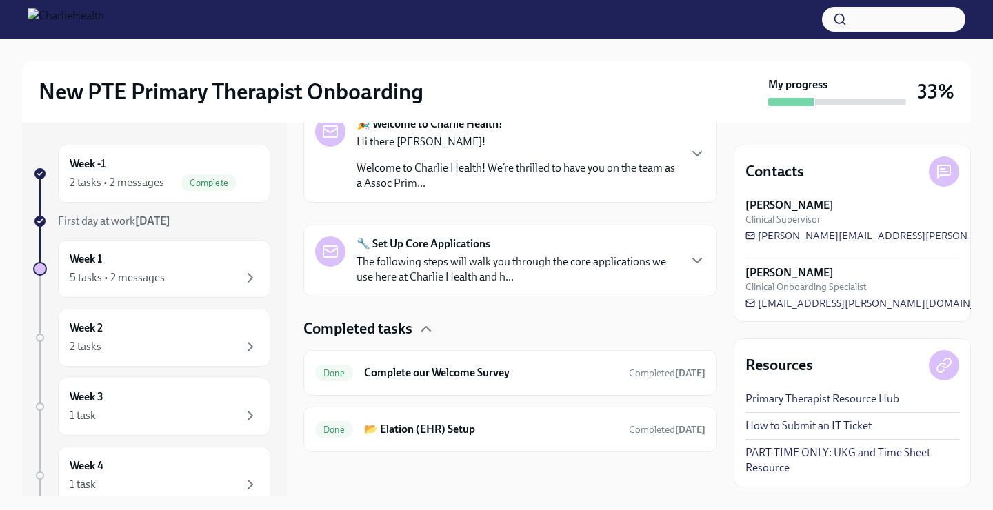
scroll to position [246, 0]
click at [123, 260] on div "Week 1 5 tasks • 2 messages" at bounding box center [164, 269] width 189 height 34
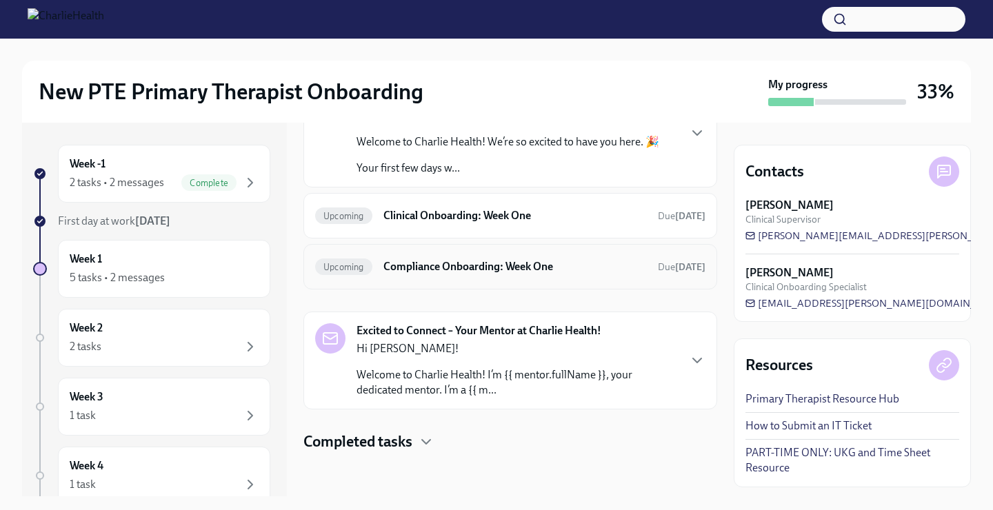
click at [470, 263] on h6 "Compliance Onboarding: Week One" at bounding box center [514, 266] width 263 height 15
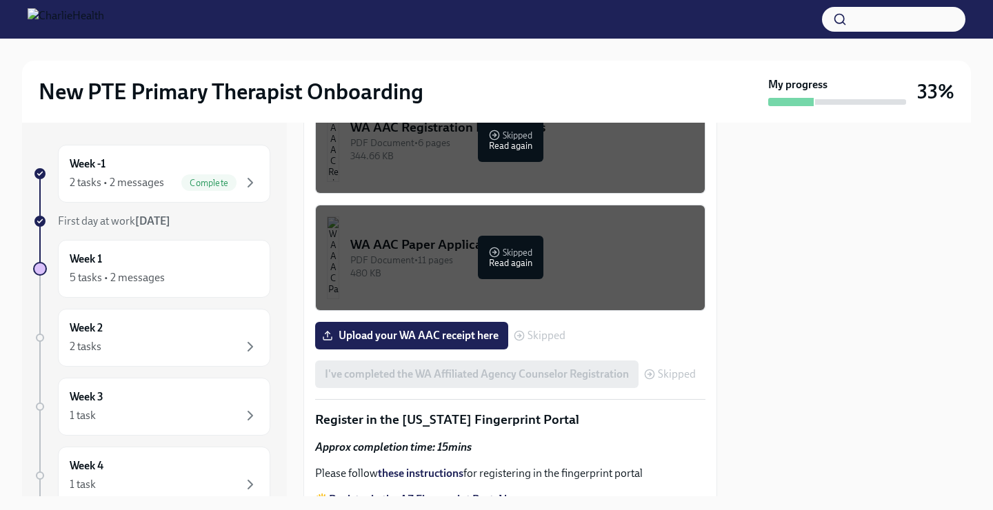
scroll to position [1485, 0]
drag, startPoint x: 580, startPoint y: 281, endPoint x: 411, endPoint y: 282, distance: 169.0
copy p "[EMAIL_ADDRESS][PERSON_NAME][DOMAIN_NAME]"
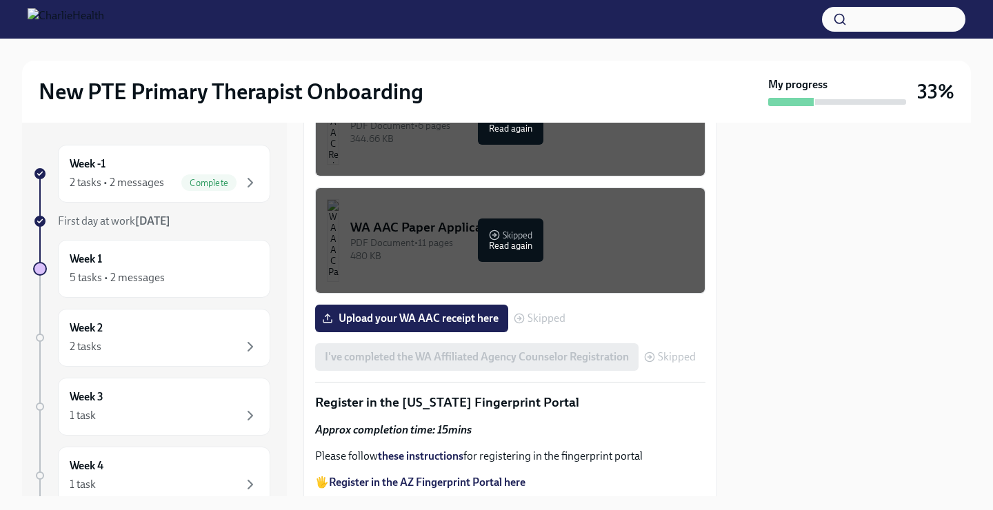
copy p "[EMAIL_ADDRESS][PERSON_NAME][DOMAIN_NAME]"
